Goal: Transaction & Acquisition: Obtain resource

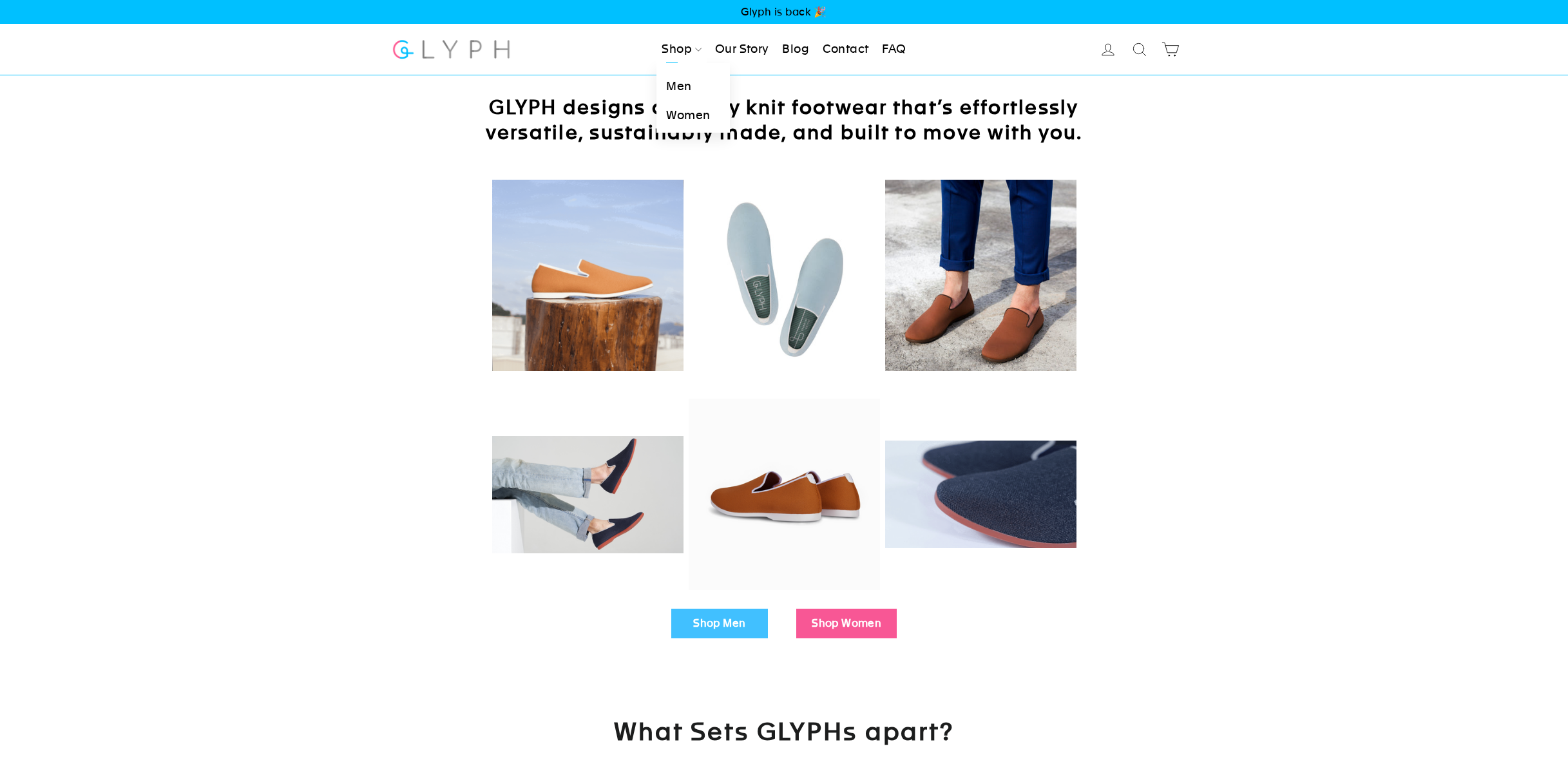
click at [684, 115] on link "Women" at bounding box center [693, 115] width 73 height 29
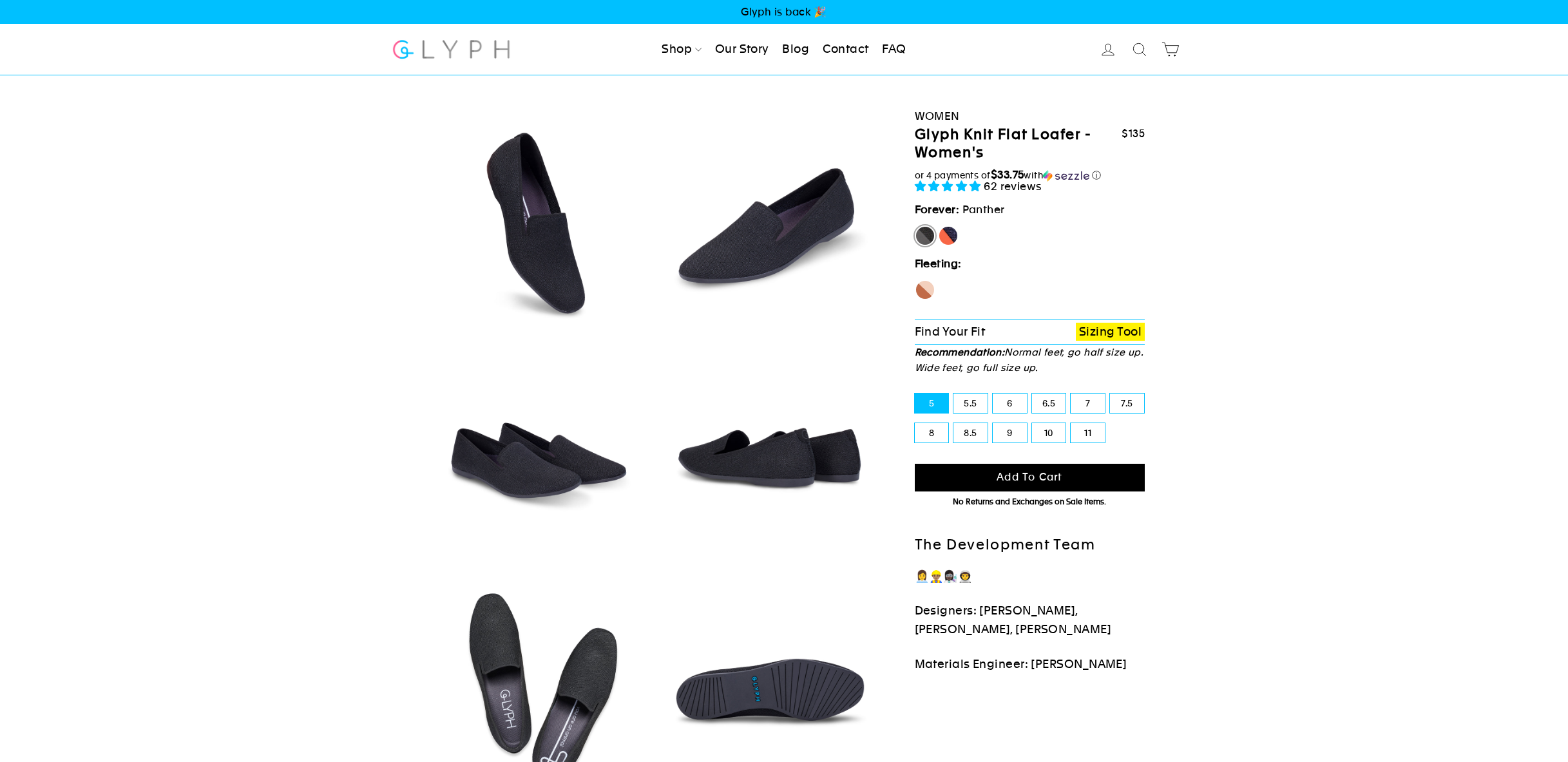
select select "highest-rating"
click at [926, 237] on label "Panther" at bounding box center [925, 236] width 21 height 21
click at [916, 226] on input "Panther" at bounding box center [915, 226] width 1 height 1
click at [956, 233] on label "[PERSON_NAME]" at bounding box center [948, 236] width 21 height 21
click at [939, 226] on input "[PERSON_NAME]" at bounding box center [938, 226] width 1 height 1
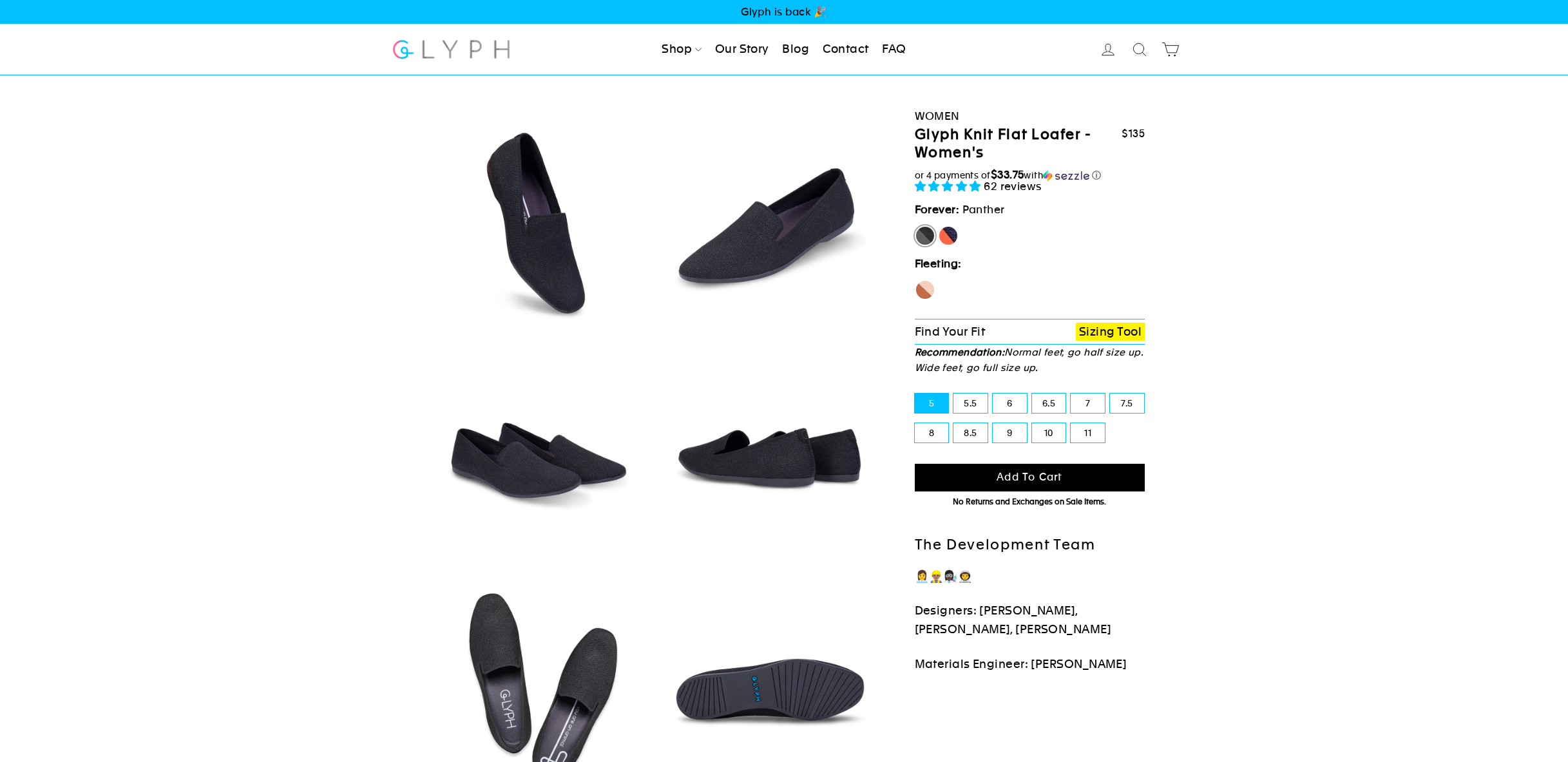
radio input "true"
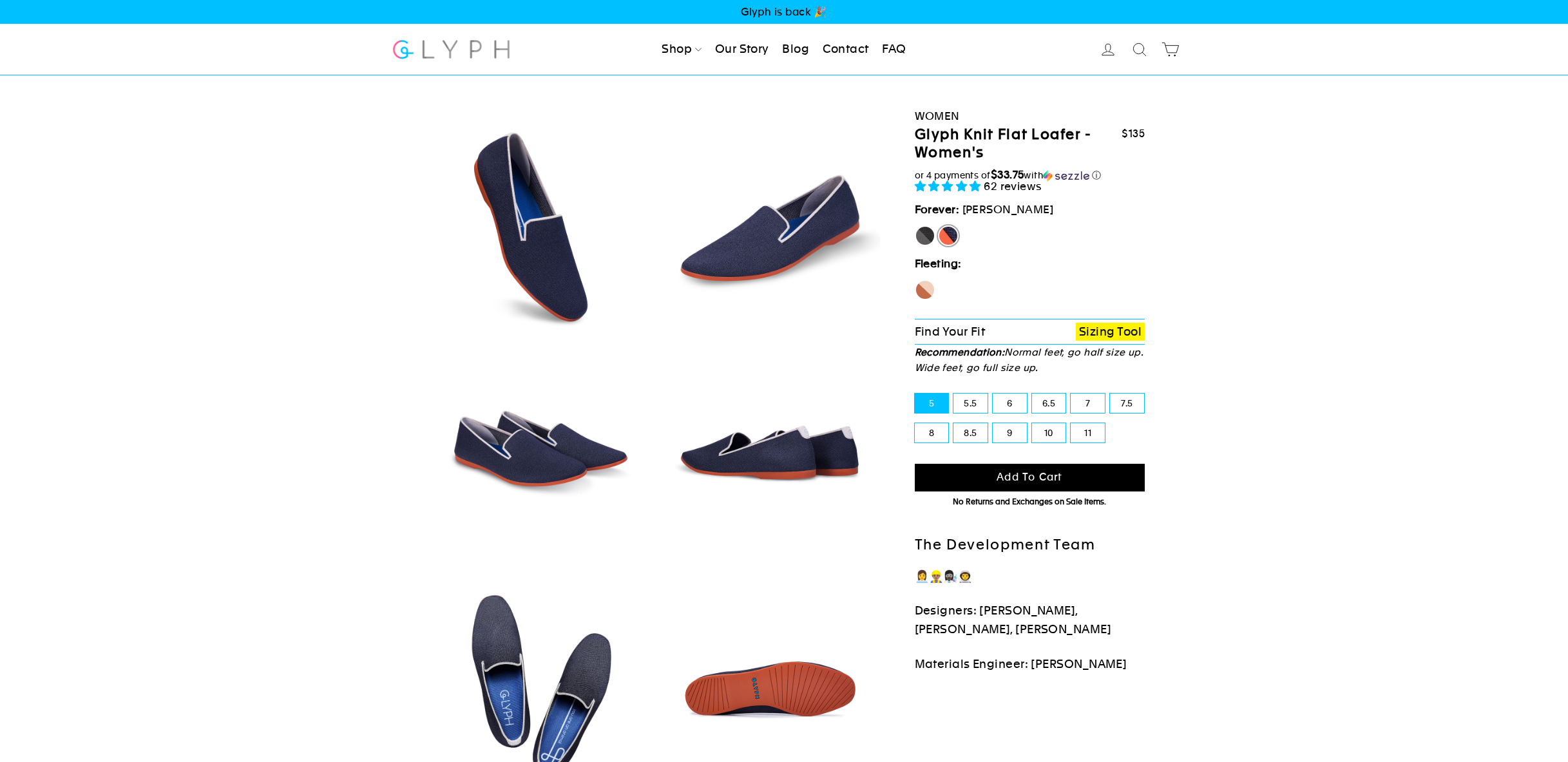
click at [925, 237] on label "Panther" at bounding box center [925, 236] width 21 height 21
click at [916, 226] on input "Panther" at bounding box center [915, 226] width 1 height 1
radio input "true"
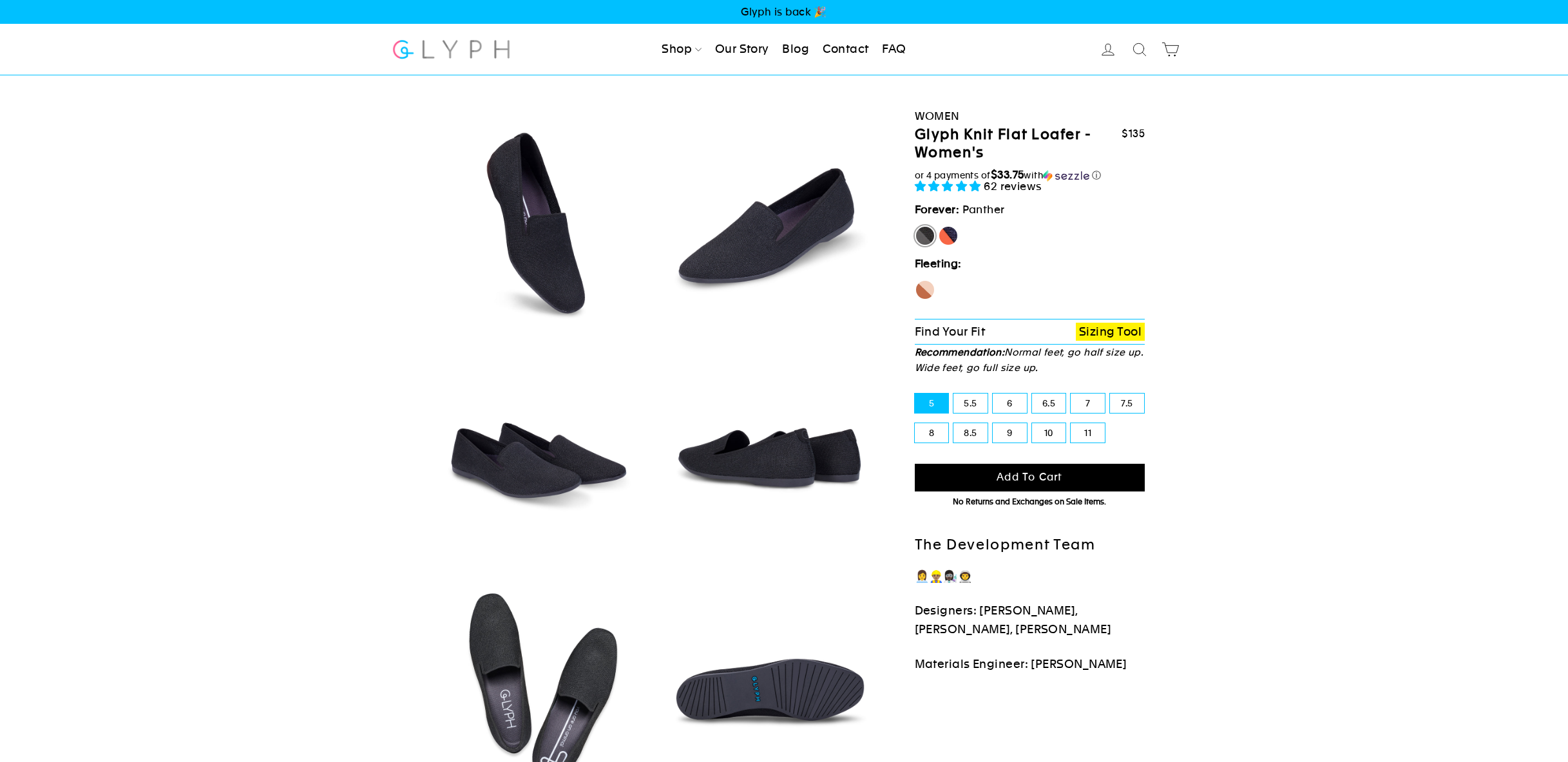
click at [1011, 433] on label "9" at bounding box center [1010, 433] width 34 height 19
click at [994, 424] on input "9" at bounding box center [993, 423] width 1 height 1
radio input "true"
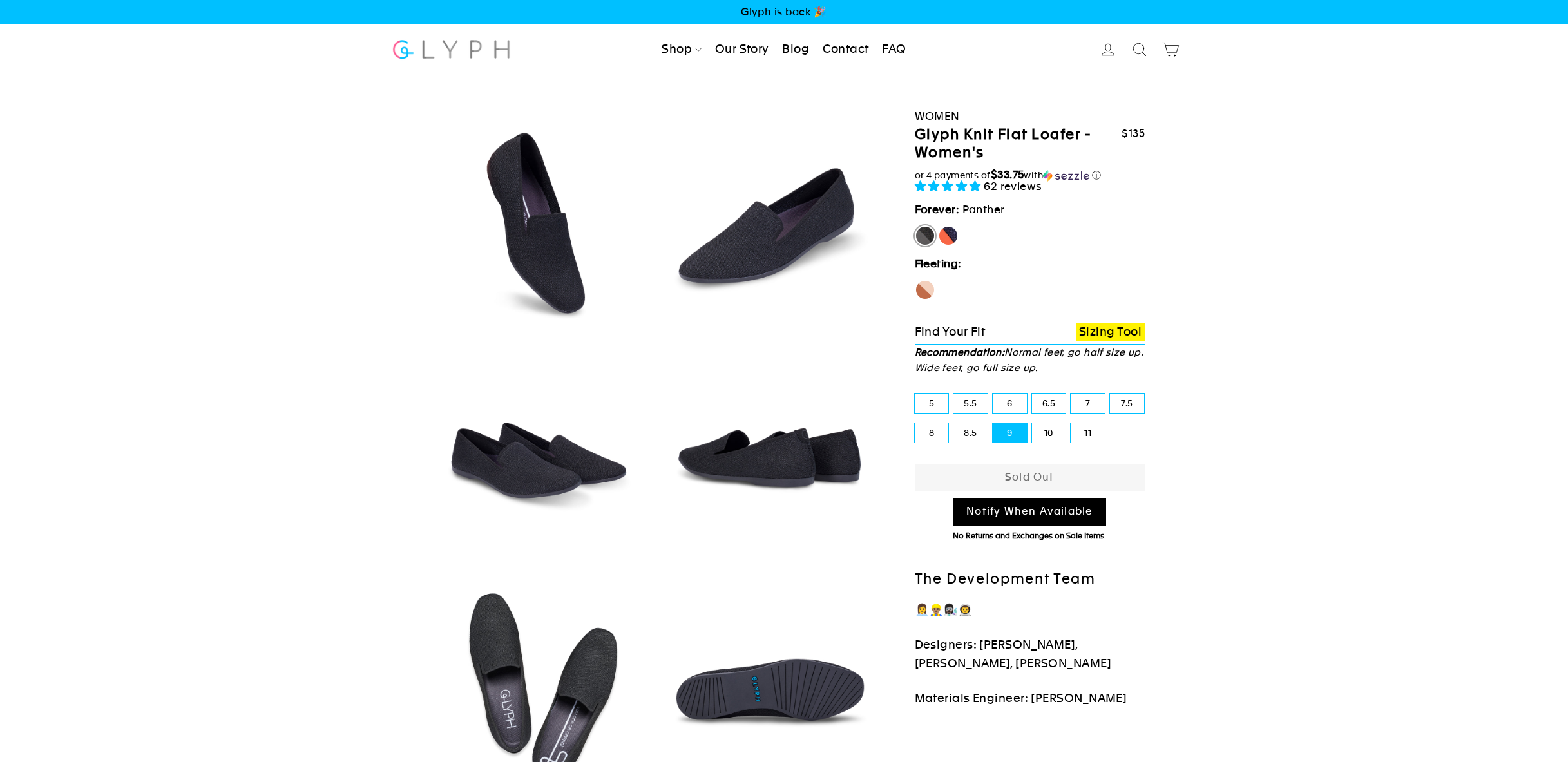
click at [1024, 513] on link "Notify When Available" at bounding box center [1029, 511] width 154 height 27
select select "19771578515513"
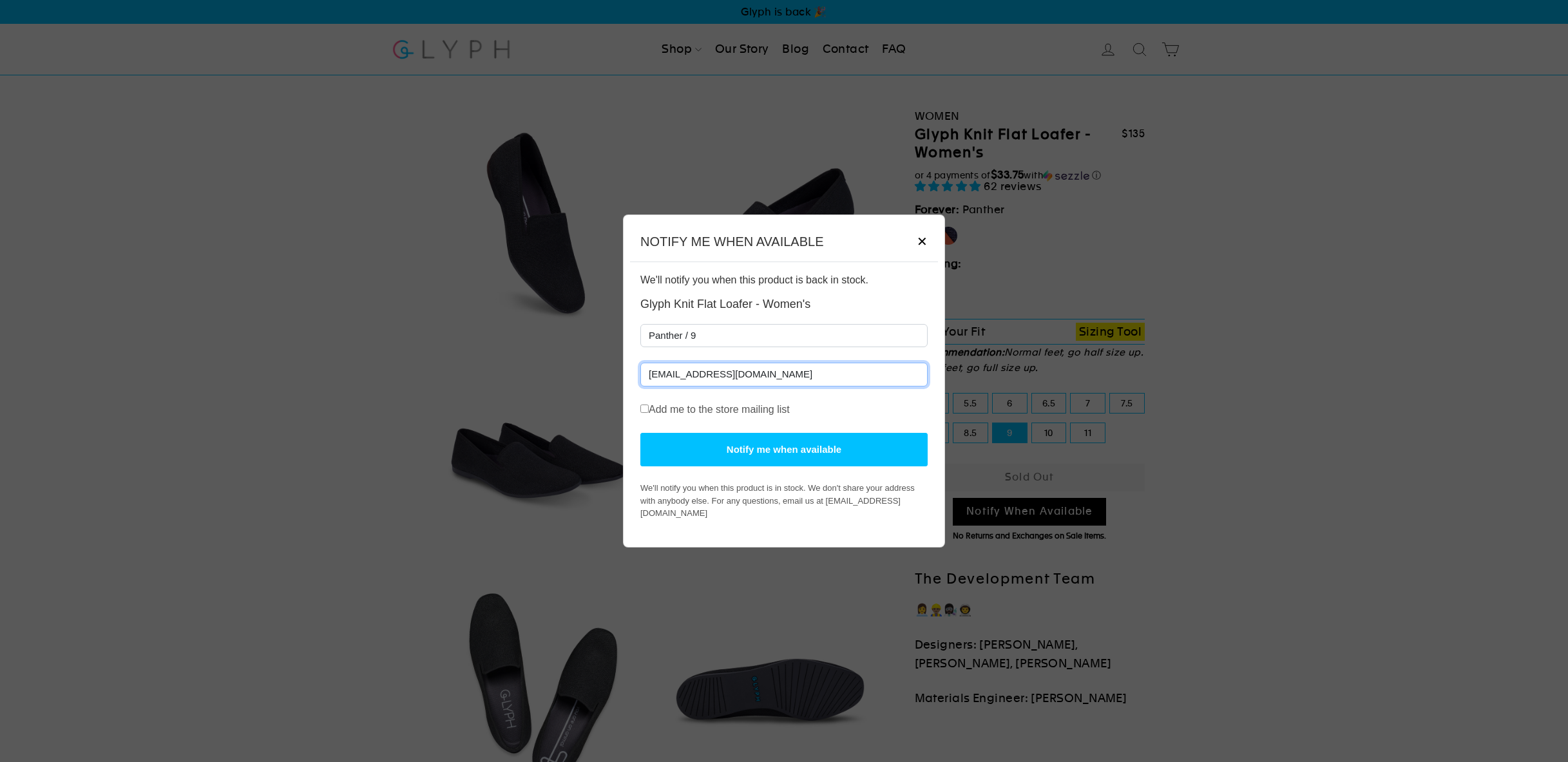
type input "[EMAIL_ADDRESS][DOMAIN_NAME]"
click at [790, 456] on button "Notify me when available" at bounding box center [784, 450] width 287 height 34
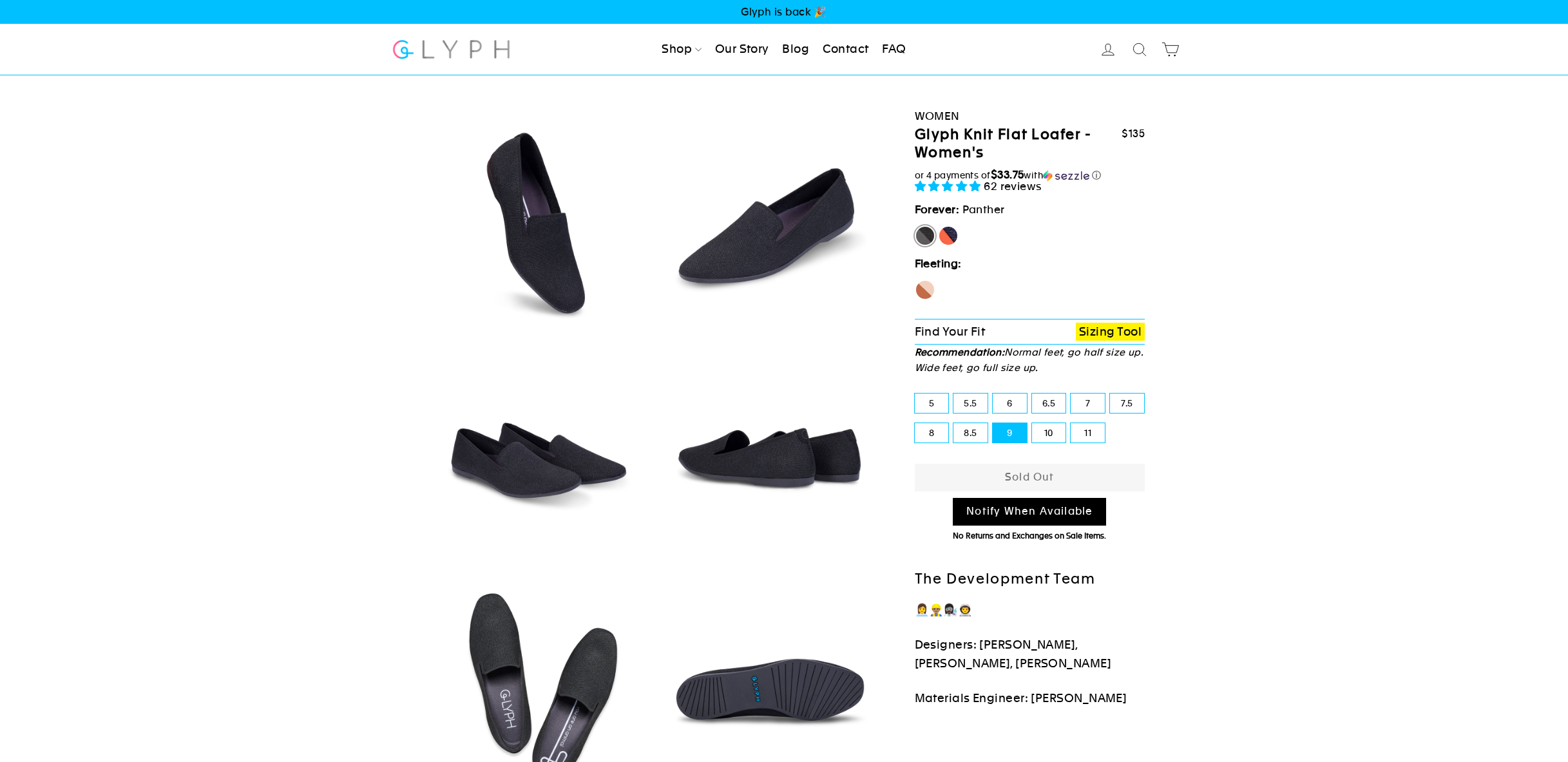
click at [951, 234] on label "[PERSON_NAME]" at bounding box center [948, 236] width 21 height 21
click at [939, 226] on input "[PERSON_NAME]" at bounding box center [938, 226] width 1 height 1
radio input "true"
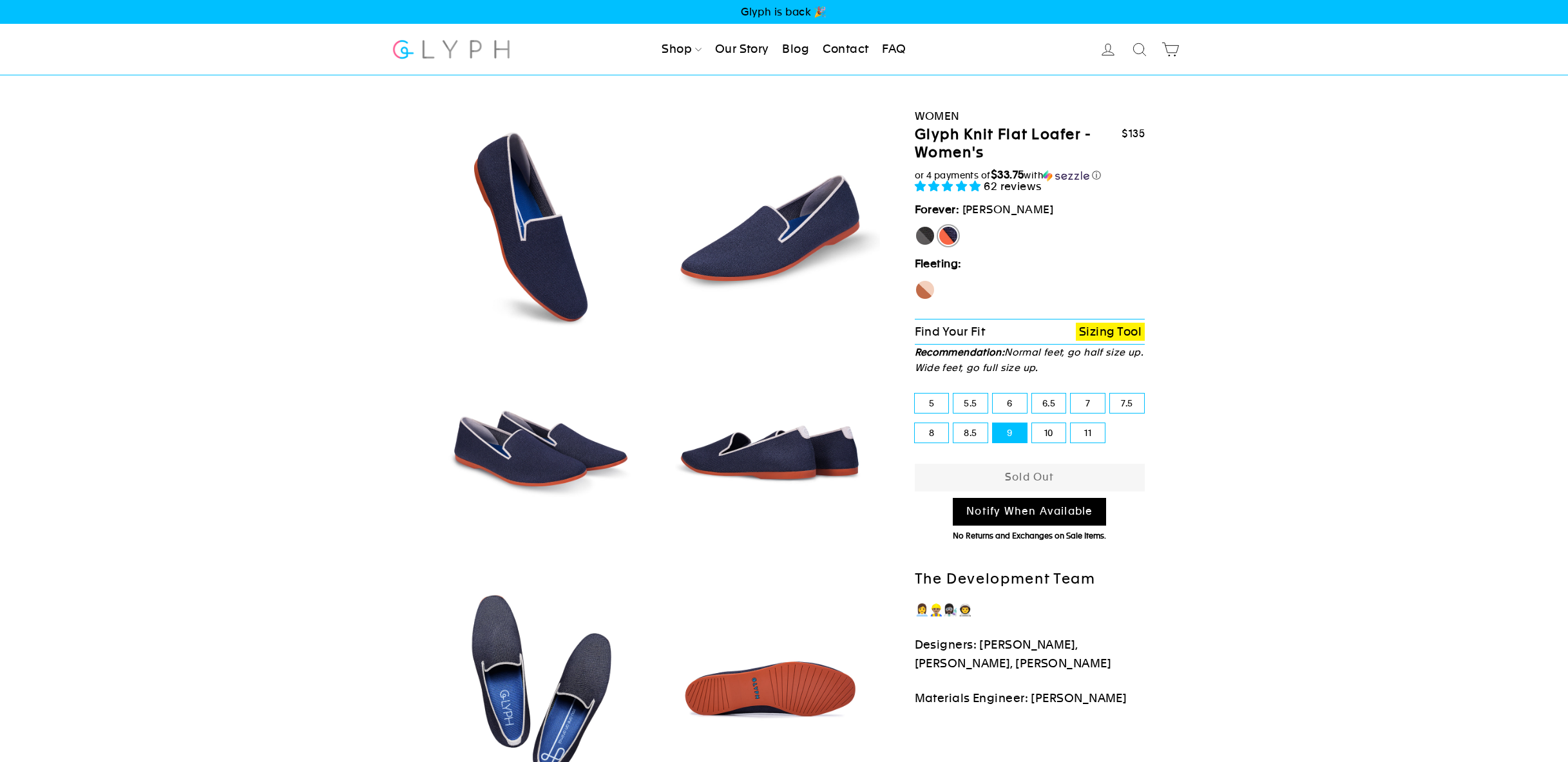
click at [928, 289] on label "Seahorse" at bounding box center [925, 290] width 21 height 21
click at [916, 280] on input "Seahorse" at bounding box center [915, 280] width 1 height 1
radio input "true"
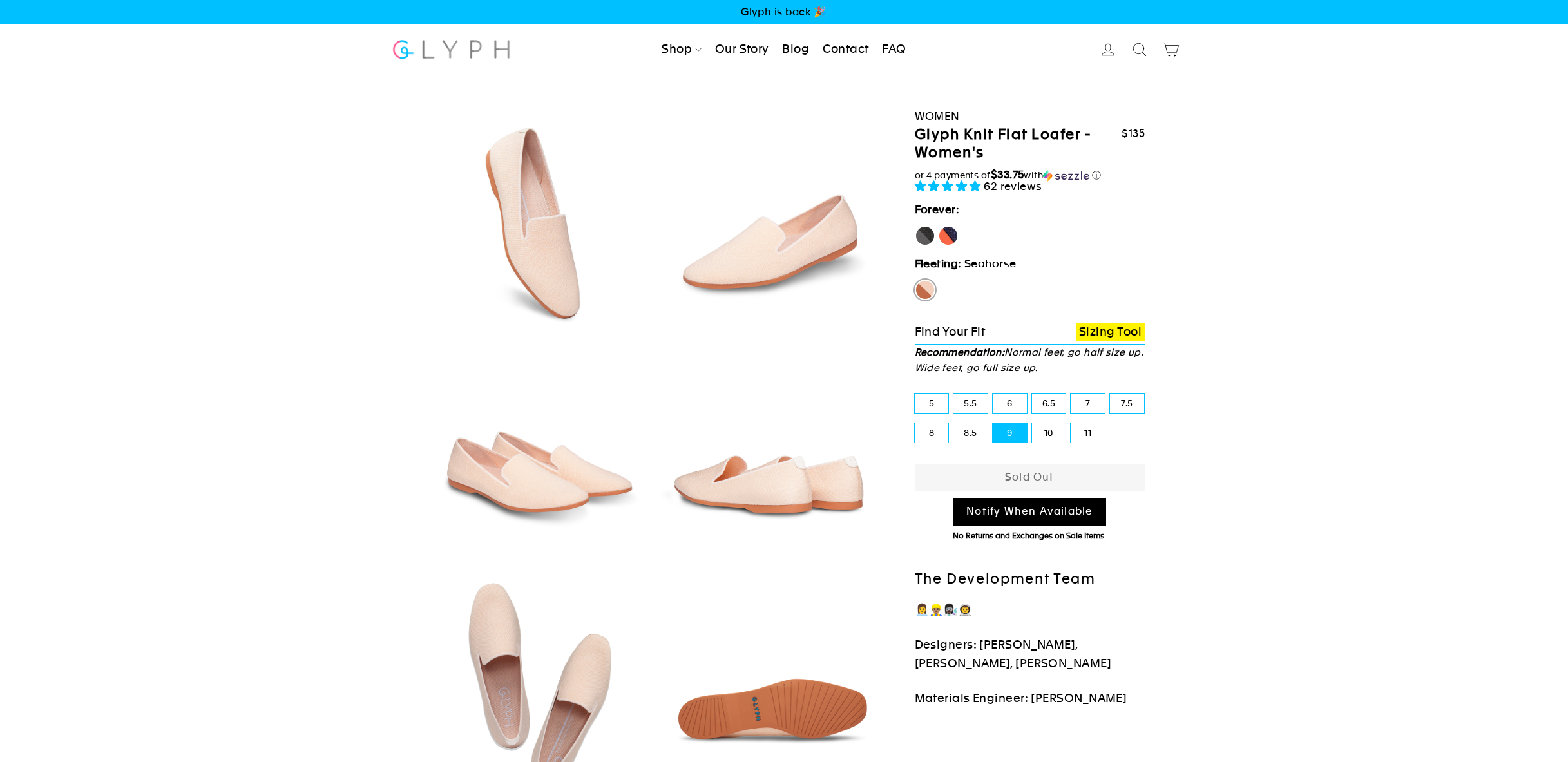
click at [950, 241] on label "[PERSON_NAME]" at bounding box center [948, 236] width 21 height 21
click at [939, 226] on input "[PERSON_NAME]" at bounding box center [938, 226] width 1 height 1
radio input "true"
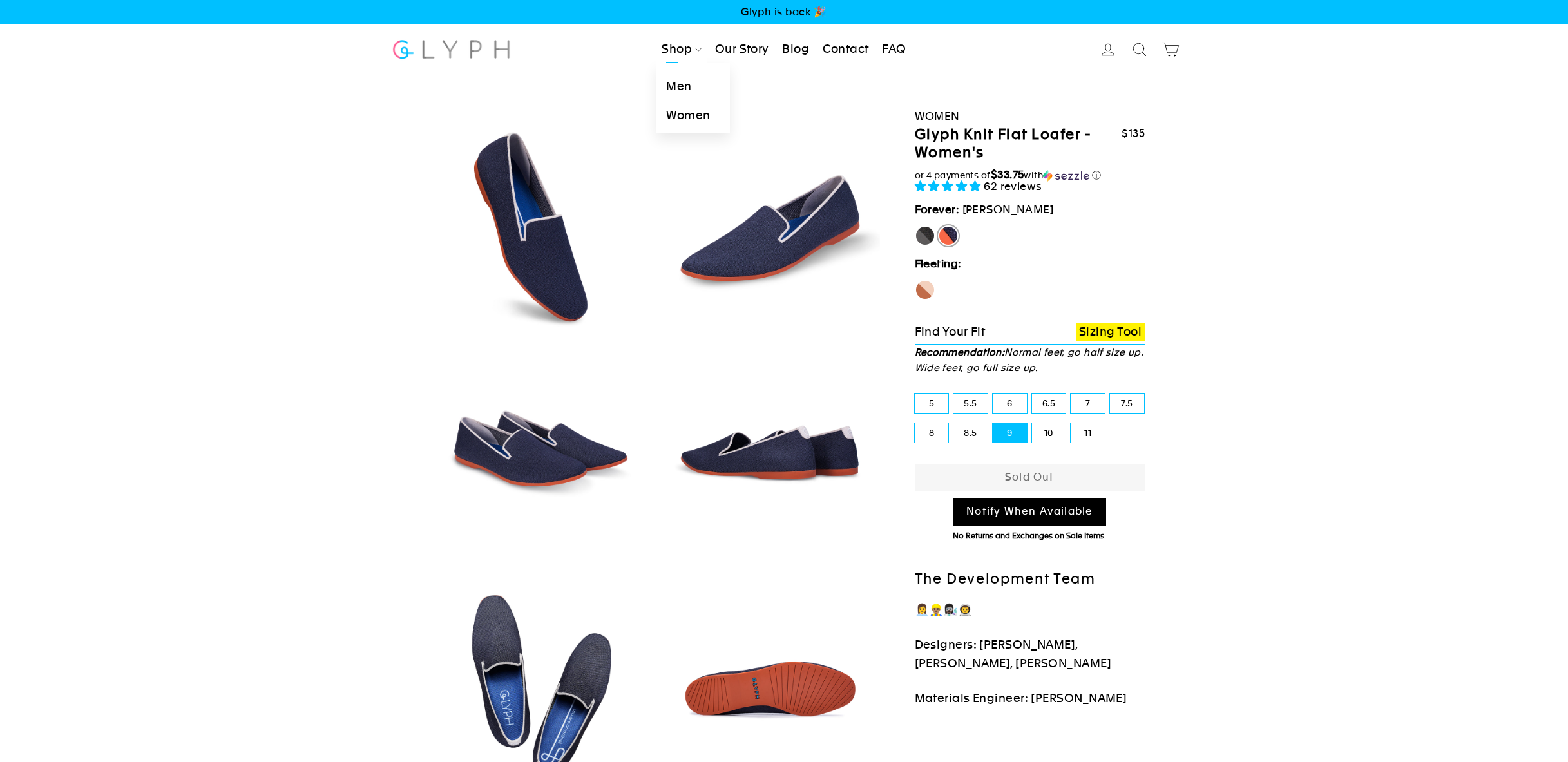
click at [676, 85] on link "Men" at bounding box center [693, 86] width 73 height 29
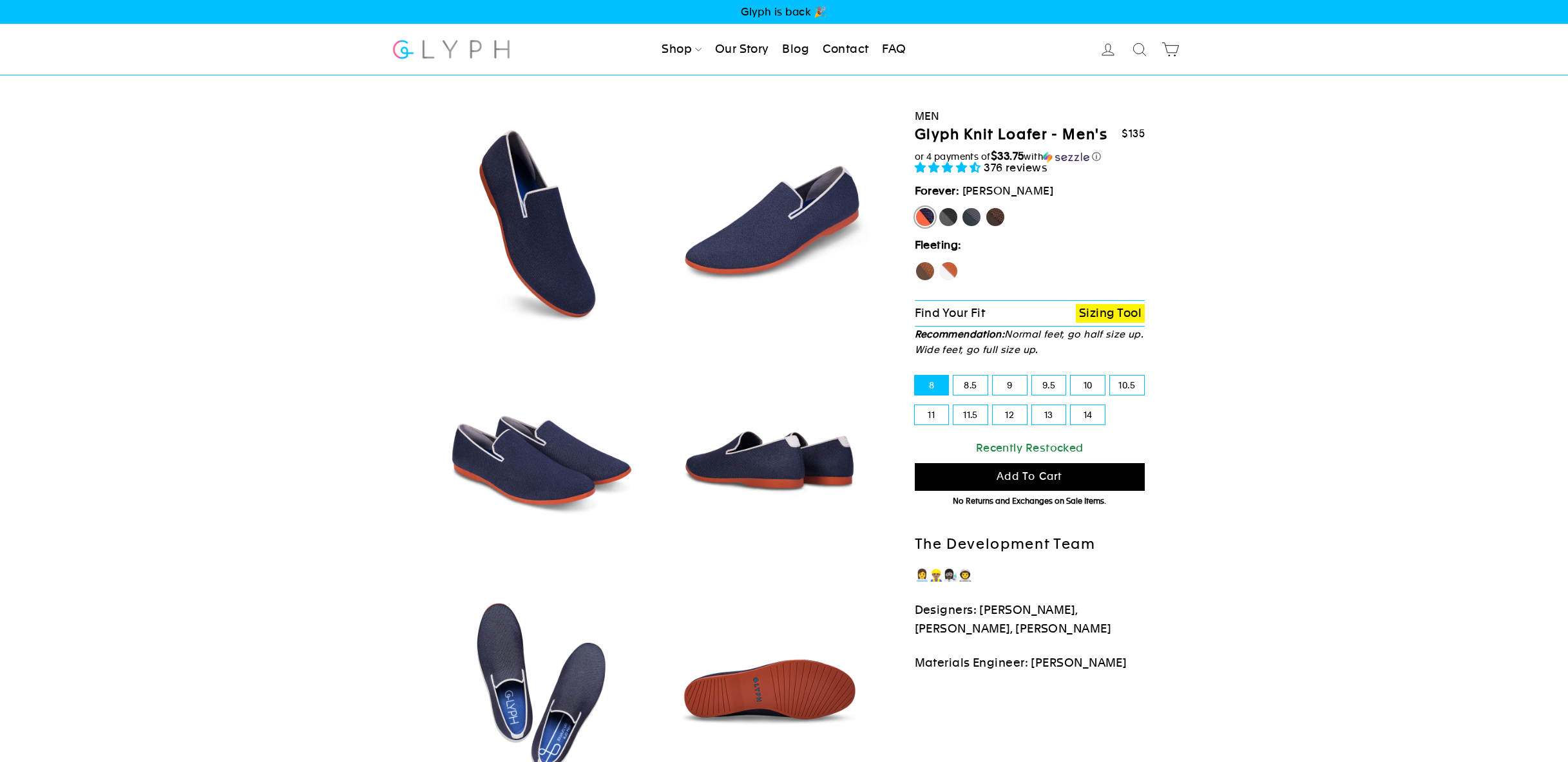
select select "highest-rating"
click at [1000, 217] on label "Mustang" at bounding box center [996, 217] width 21 height 21
click at [985, 208] on input "Mustang" at bounding box center [985, 207] width 1 height 1
radio input "true"
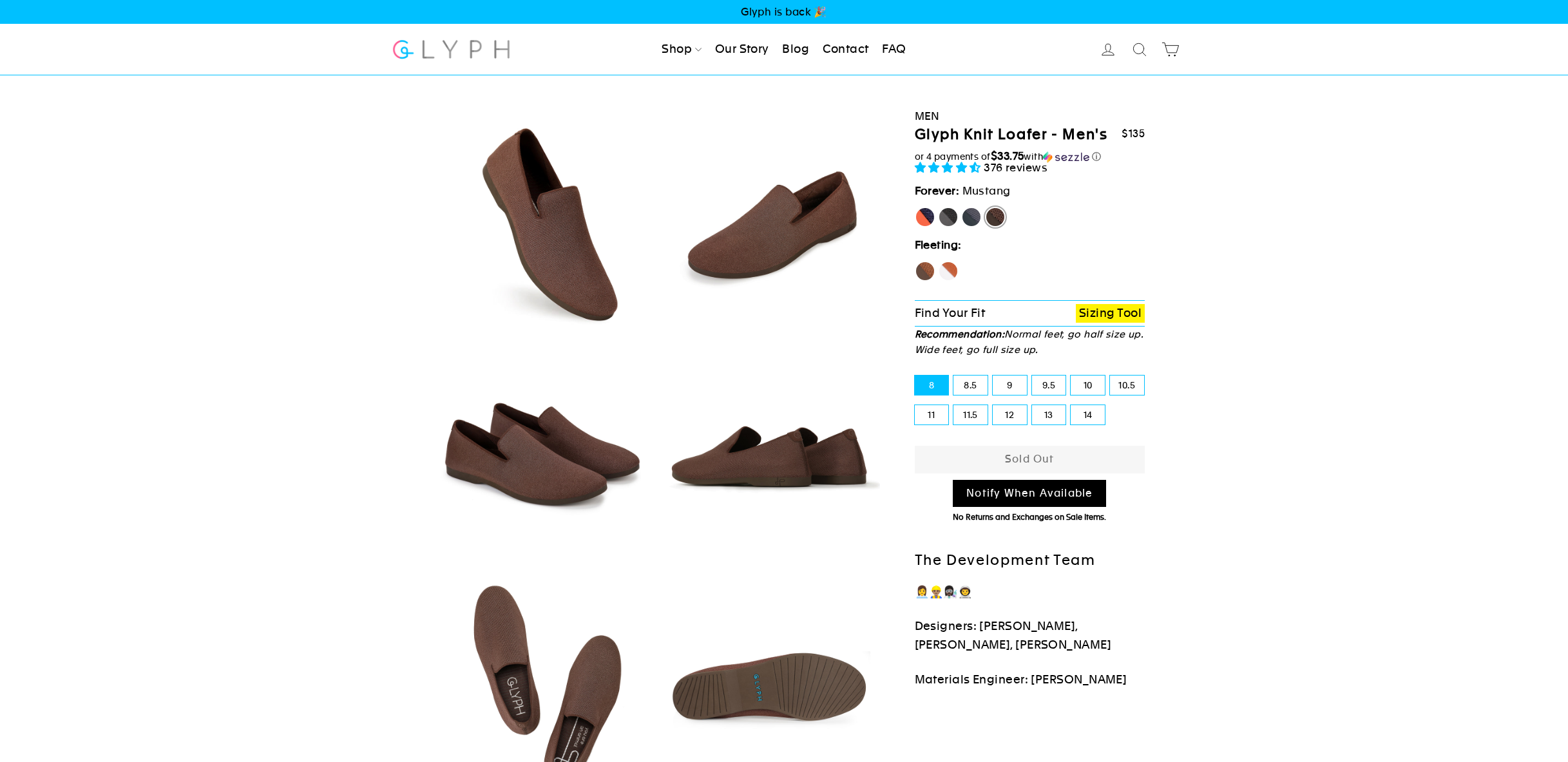
click at [977, 220] on label "Rhino" at bounding box center [971, 217] width 21 height 21
click at [962, 208] on input "Rhino" at bounding box center [961, 207] width 1 height 1
radio input "true"
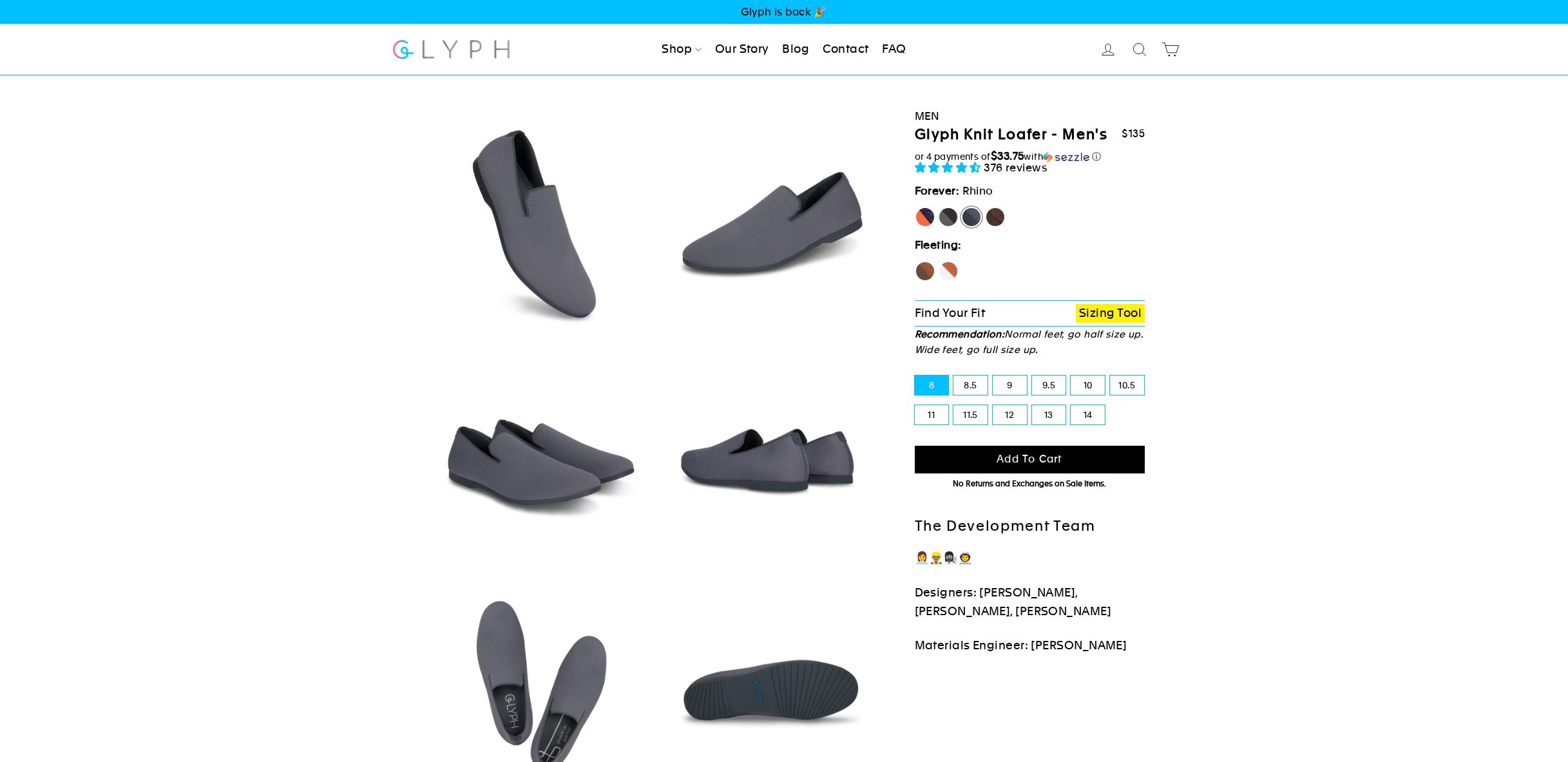
click at [951, 218] on label "Panther" at bounding box center [948, 217] width 21 height 21
click at [939, 208] on input "Panther" at bounding box center [938, 207] width 1 height 1
radio input "true"
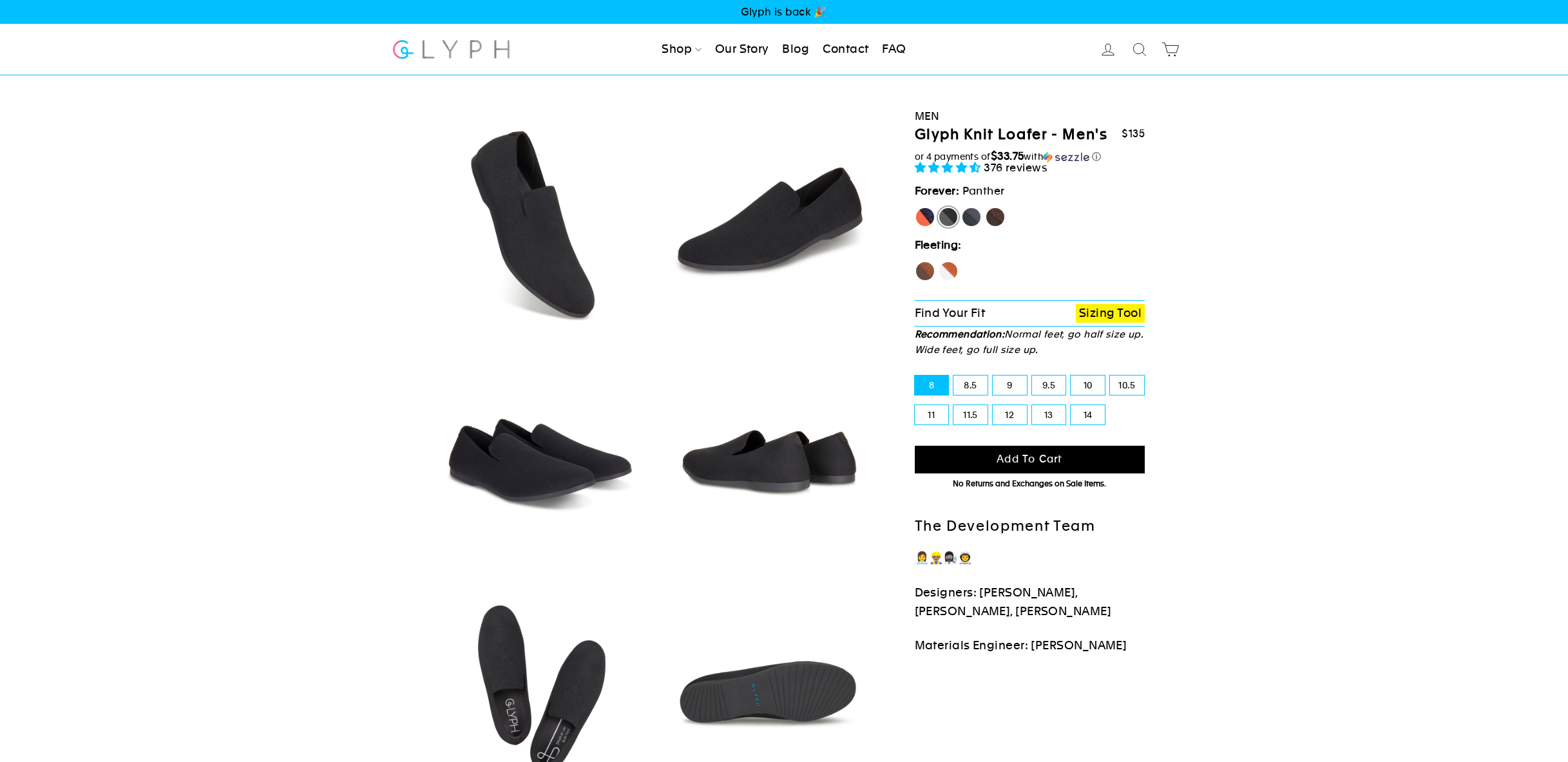
click at [927, 219] on label "[PERSON_NAME]" at bounding box center [925, 217] width 21 height 21
click at [916, 208] on input "[PERSON_NAME]" at bounding box center [915, 207] width 1 height 1
radio input "true"
